Goal: Navigation & Orientation: Find specific page/section

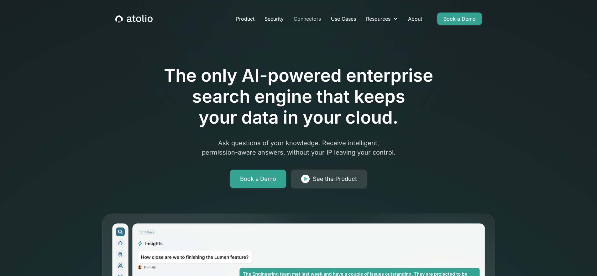
click at [311, 21] on link "Connectors" at bounding box center [307, 19] width 37 height 13
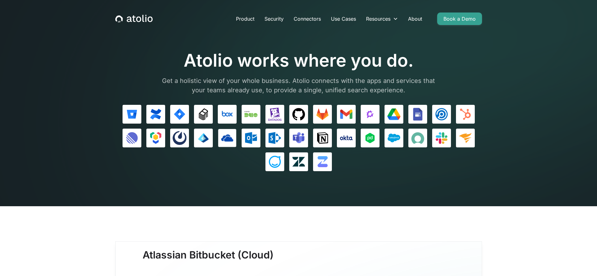
click at [224, 129] on link at bounding box center [227, 138] width 18 height 18
click at [275, 15] on link "Security" at bounding box center [273, 19] width 29 height 13
click at [373, 117] on img at bounding box center [369, 114] width 13 height 13
click at [274, 18] on link "Security" at bounding box center [273, 19] width 29 height 13
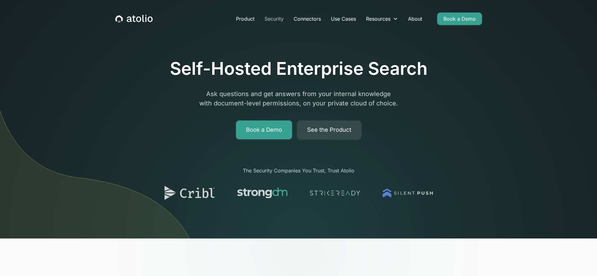
click at [284, 18] on link "Security" at bounding box center [273, 19] width 29 height 13
click at [335, 127] on link "See the Product" at bounding box center [329, 130] width 64 height 19
